Goal: Information Seeking & Learning: Understand process/instructions

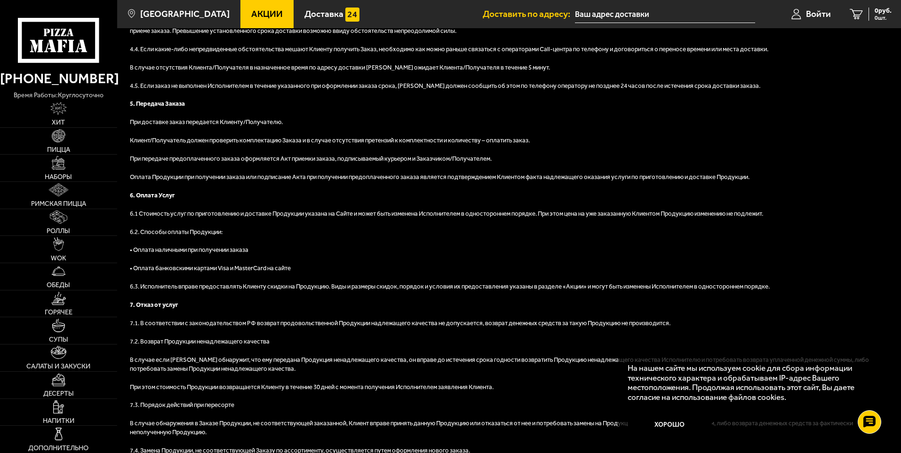
scroll to position [799, 0]
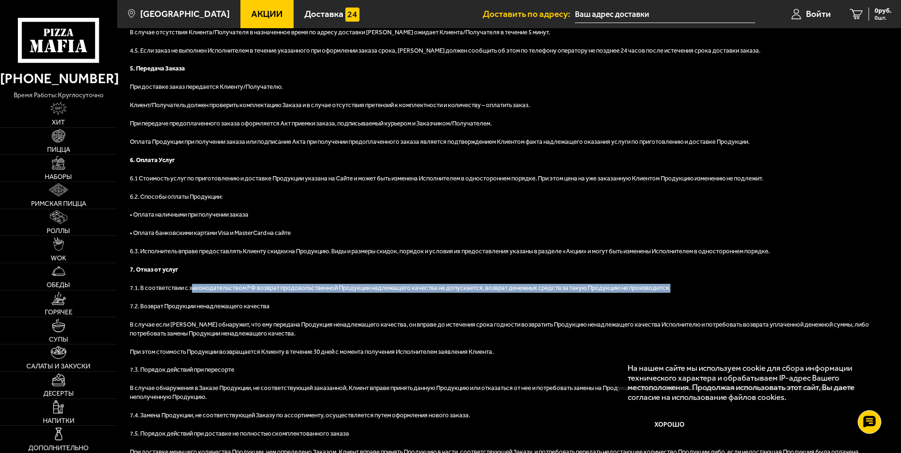
drag, startPoint x: 191, startPoint y: 289, endPoint x: 671, endPoint y: 288, distance: 479.7
click at [671, 288] on p "7.1. В соответствии с законодательством РФ возврат продовольственной Продукции …" at bounding box center [509, 288] width 758 height 9
click at [454, 291] on p "7.1. В соответствии с законодательством РФ возврат продовольственной Продукции …" at bounding box center [509, 288] width 758 height 9
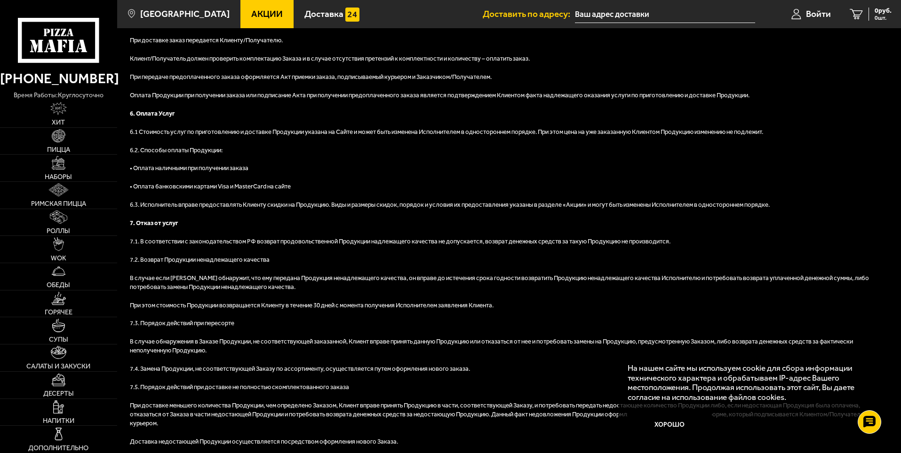
scroll to position [846, 0]
drag, startPoint x: 132, startPoint y: 276, endPoint x: 142, endPoint y: 275, distance: 9.9
click at [142, 275] on p "В случае если [PERSON_NAME] обнаружит, что ему передана Продукция ненадлежащего…" at bounding box center [509, 283] width 758 height 18
click at [270, 277] on p "В случае если [PERSON_NAME] обнаружит, что ему передана Продукция ненадлежащего…" at bounding box center [509, 283] width 758 height 18
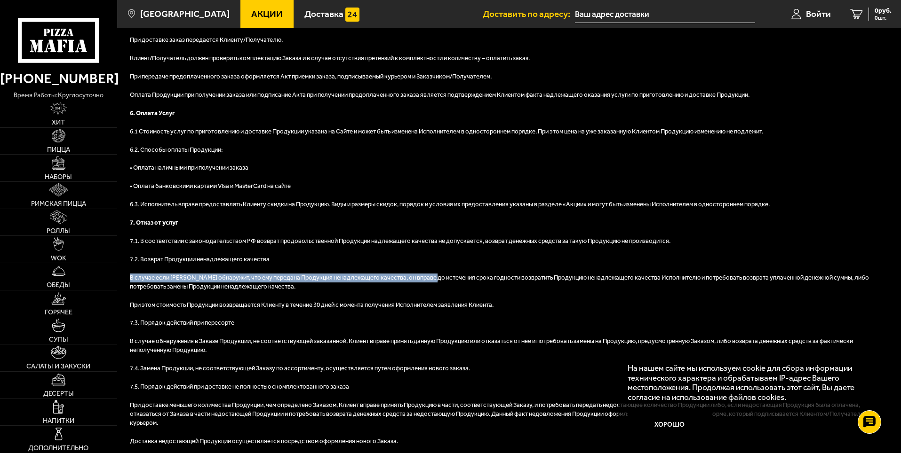
drag, startPoint x: 130, startPoint y: 277, endPoint x: 431, endPoint y: 278, distance: 301.0
click at [431, 278] on p "В случае если [PERSON_NAME] обнаружит, что ему передана Продукция ненадлежащего…" at bounding box center [509, 283] width 758 height 18
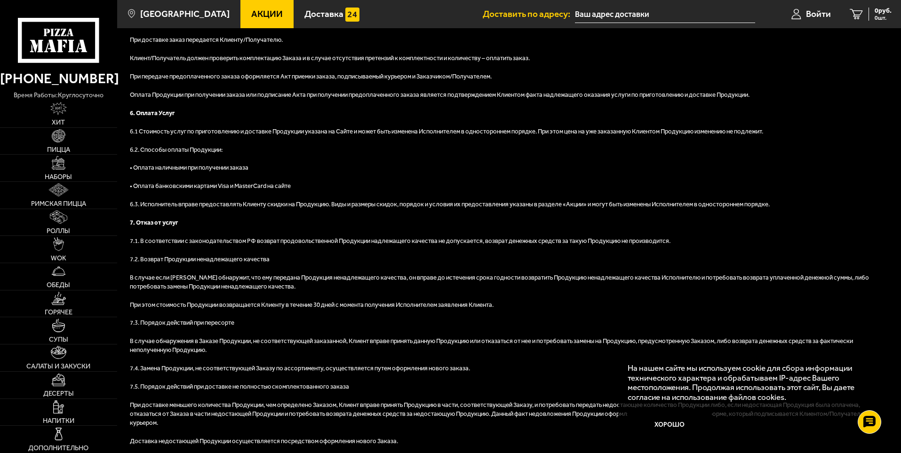
click at [236, 302] on p "При этом стоимость Продукции возвращается Клиенту в течение 30 дней с момента п…" at bounding box center [509, 305] width 758 height 9
drag, startPoint x: 371, startPoint y: 241, endPoint x: 478, endPoint y: 242, distance: 107.2
click at [478, 242] on p "7.1. В соответствии с законодательством РФ возврат продовольственной Продукции …" at bounding box center [509, 241] width 758 height 9
click at [472, 243] on p "7.1. В соответствии с законодательством РФ возврат продовольственной Продукции …" at bounding box center [509, 241] width 758 height 9
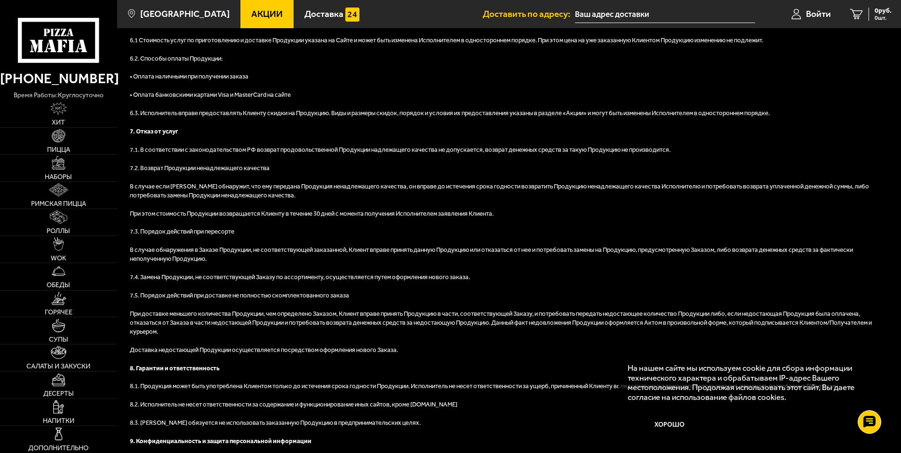
scroll to position [941, 0]
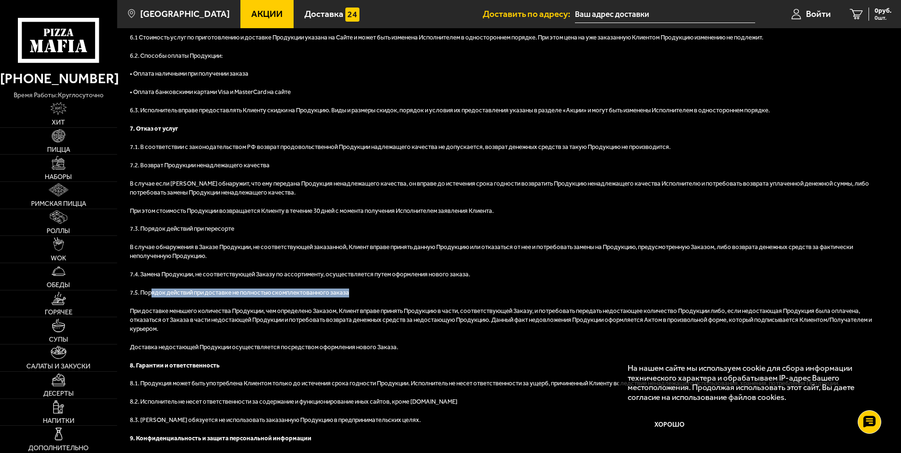
drag, startPoint x: 153, startPoint y: 290, endPoint x: 347, endPoint y: 290, distance: 193.3
click at [347, 290] on p "7.5. Порядок действий при доставке не полностью скомплектованного заказа" at bounding box center [509, 293] width 758 height 9
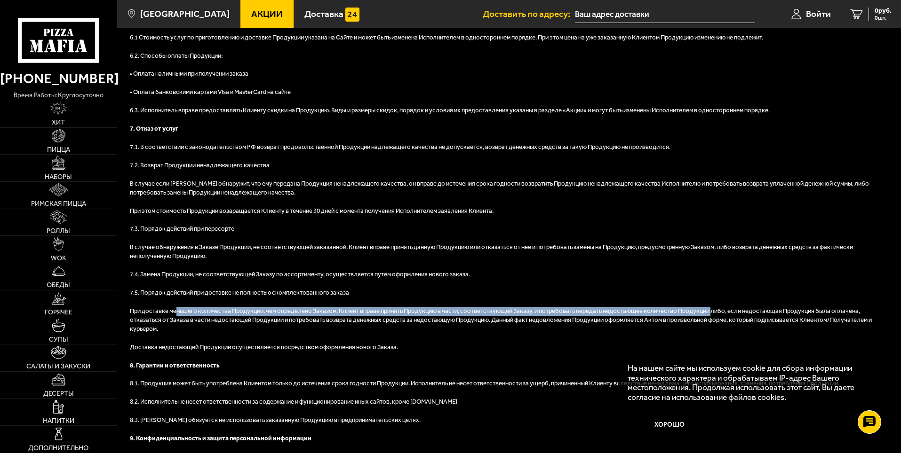
drag, startPoint x: 179, startPoint y: 309, endPoint x: 712, endPoint y: 312, distance: 532.8
click at [712, 312] on p "При доставке меньшего количества Продукции, чем определено Заказом, Клиент впра…" at bounding box center [509, 320] width 758 height 27
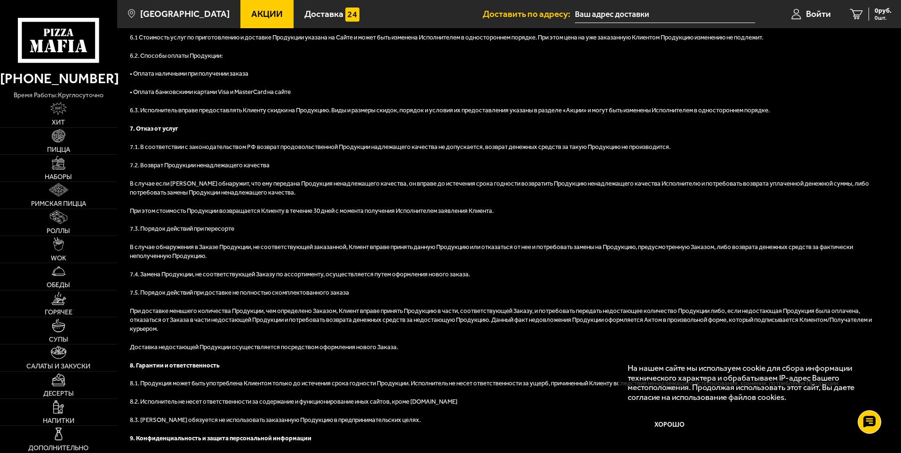
click at [338, 319] on p "При доставке меньшего количества Продукции, чем определено Заказом, Клиент впра…" at bounding box center [509, 320] width 758 height 27
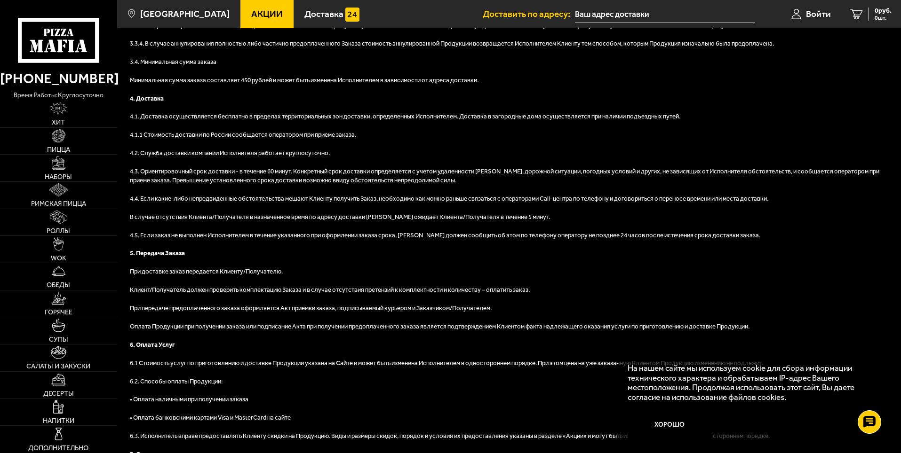
scroll to position [611, 0]
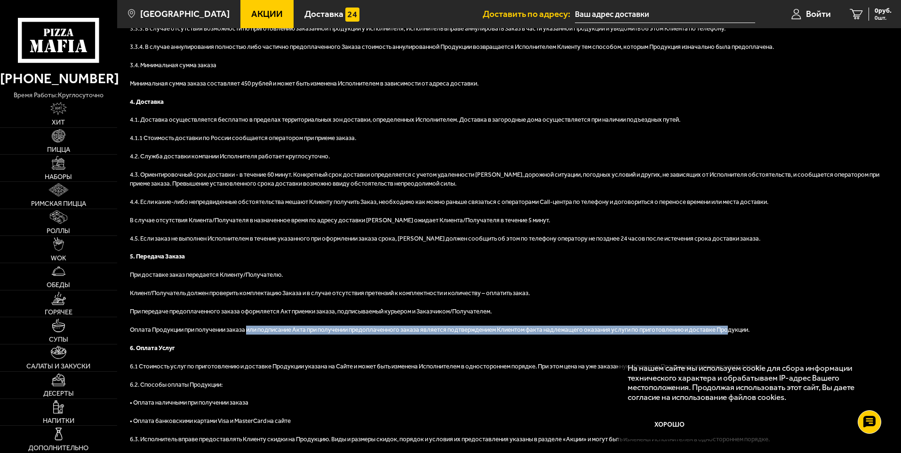
drag, startPoint x: 247, startPoint y: 328, endPoint x: 728, endPoint y: 335, distance: 481.6
click at [728, 335] on p "Оплата Продукции при получении заказа или подписание Акта при получении предопл…" at bounding box center [509, 330] width 758 height 9
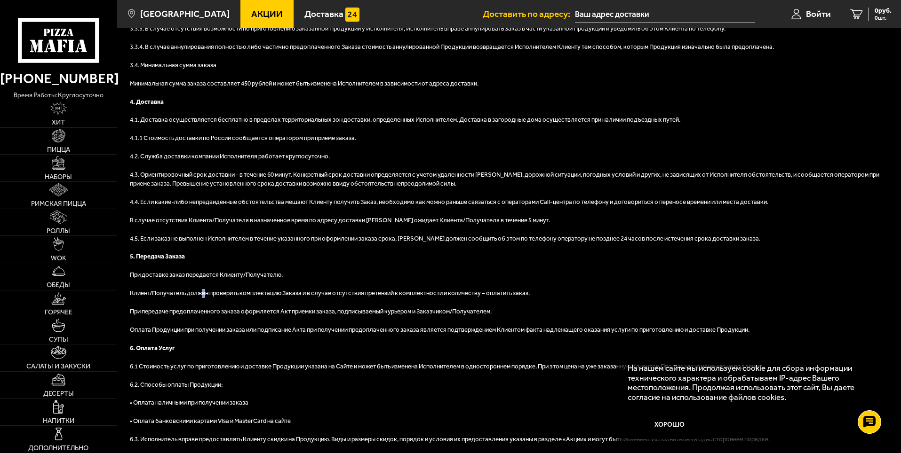
click at [204, 284] on div "1. Основные понятия Понятия и определения, использующиеся в настоящих Правилах …" at bounding box center [509, 179] width 758 height 1368
click at [317, 261] on p "5. Передача Заказа" at bounding box center [509, 257] width 758 height 9
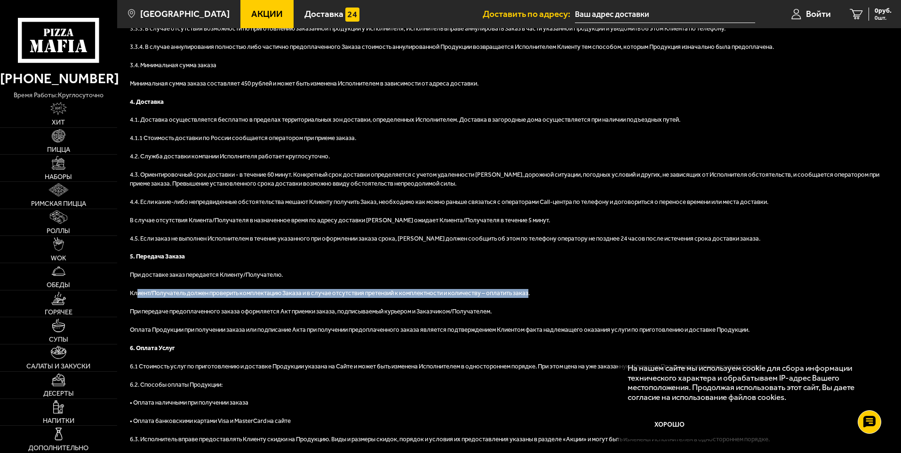
drag, startPoint x: 136, startPoint y: 292, endPoint x: 529, endPoint y: 295, distance: 393.2
click at [529, 295] on p "Клиент/Получатель должен проверить комплектацию Заказа и в случае отсутствия пр…" at bounding box center [509, 293] width 758 height 9
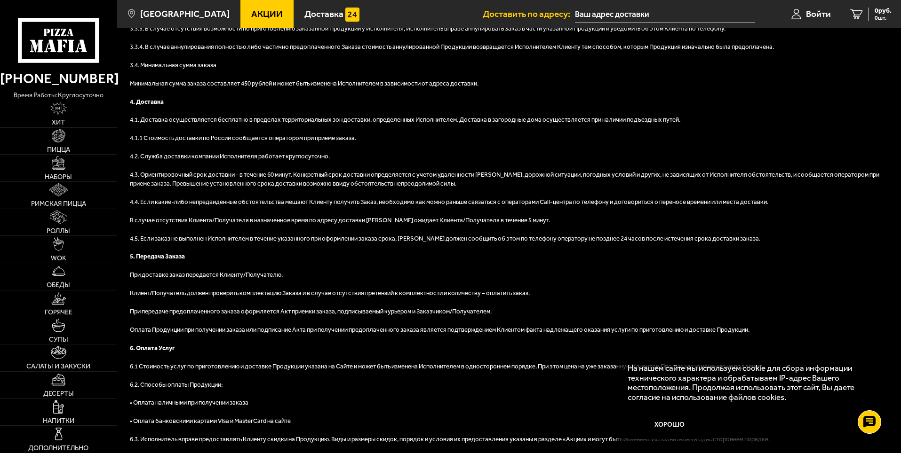
click at [324, 272] on p "При доставке заказ передается Клиенту/Получателю." at bounding box center [509, 275] width 758 height 9
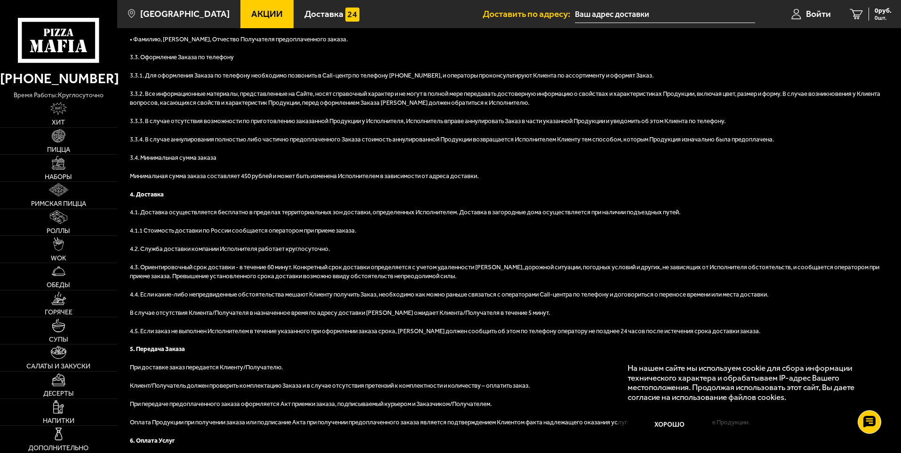
scroll to position [517, 0]
click at [291, 298] on p "4.4. Если какие-либо непредвиденные обстоятельства мешают Клиенту получить Зака…" at bounding box center [509, 296] width 758 height 9
drag, startPoint x: 197, startPoint y: 294, endPoint x: 210, endPoint y: 293, distance: 13.2
click at [206, 293] on p "4.4. Если какие-либо непредвиденные обстоятельства мешают Клиенту получить Зака…" at bounding box center [509, 296] width 758 height 9
click at [344, 293] on p "4.4. Если какие-либо непредвиденные обстоятельства мешают Клиенту получить Зака…" at bounding box center [509, 296] width 758 height 9
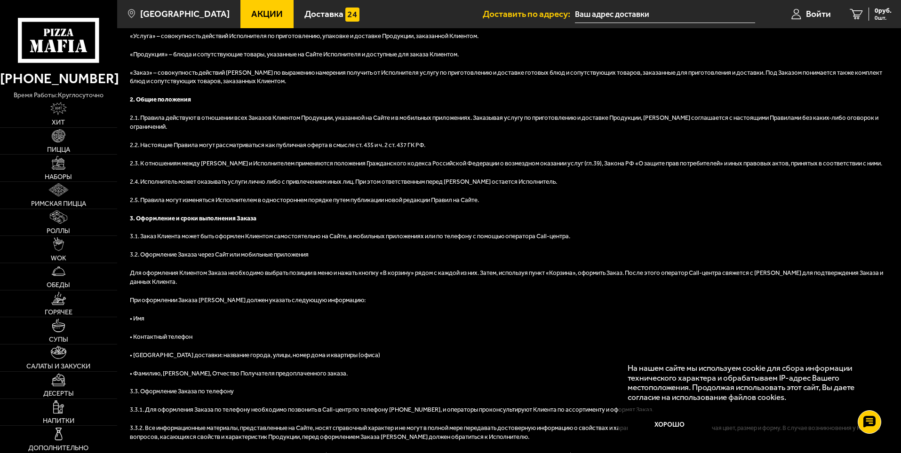
scroll to position [188, 0]
